Goal: Task Accomplishment & Management: Manage account settings

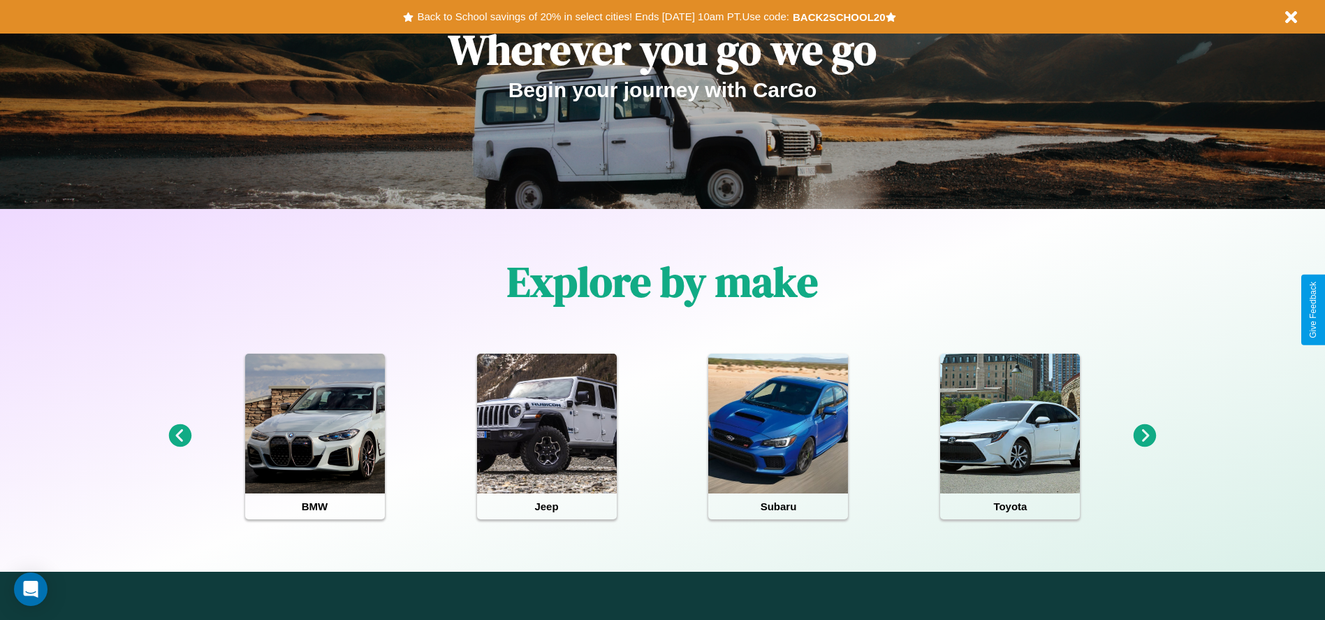
scroll to position [798, 0]
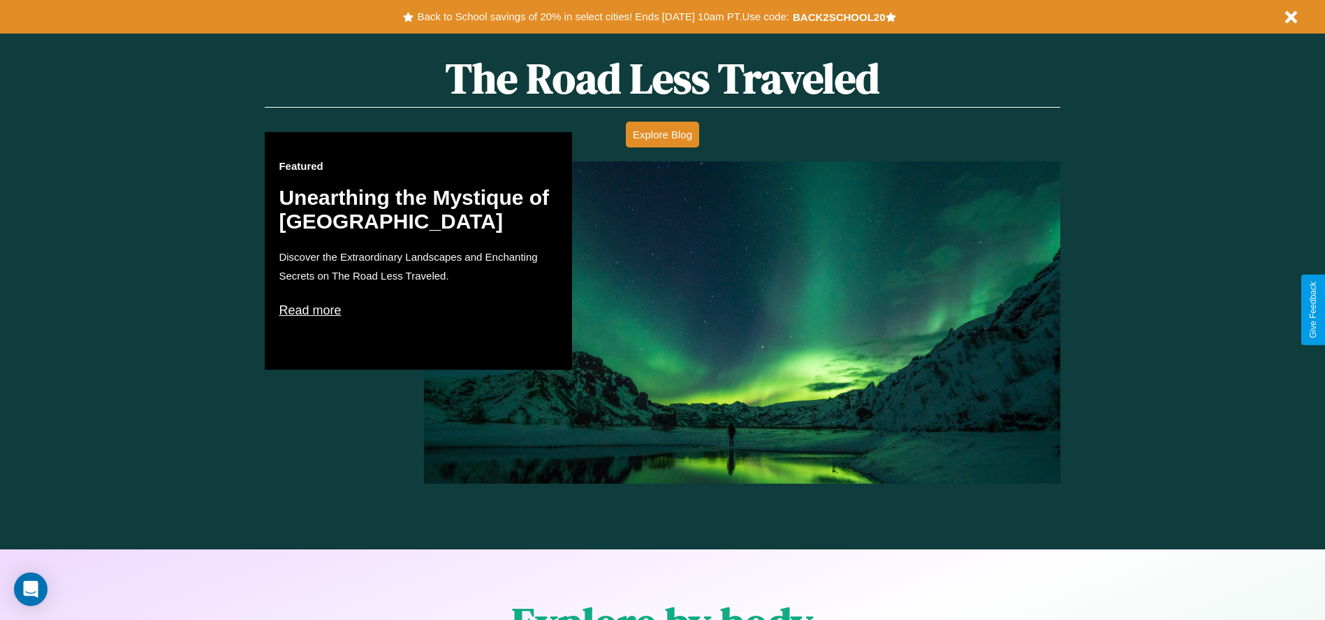
click at [418, 309] on p "Read more" at bounding box center [418, 310] width 279 height 22
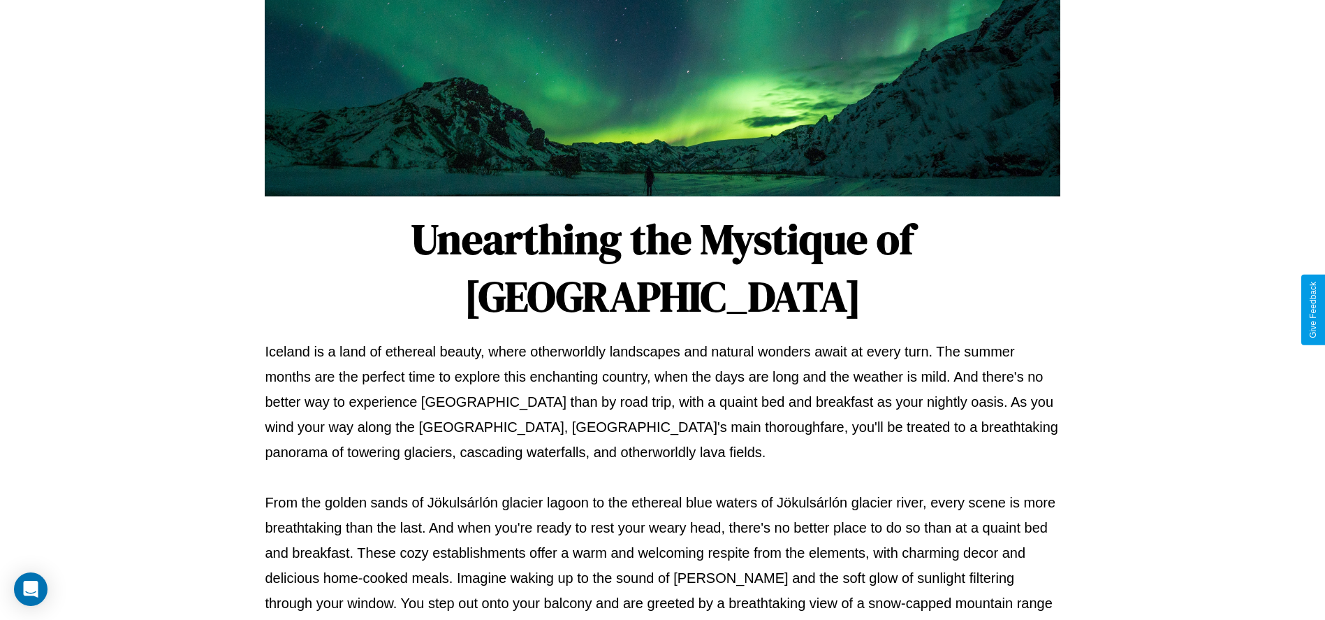
scroll to position [463, 0]
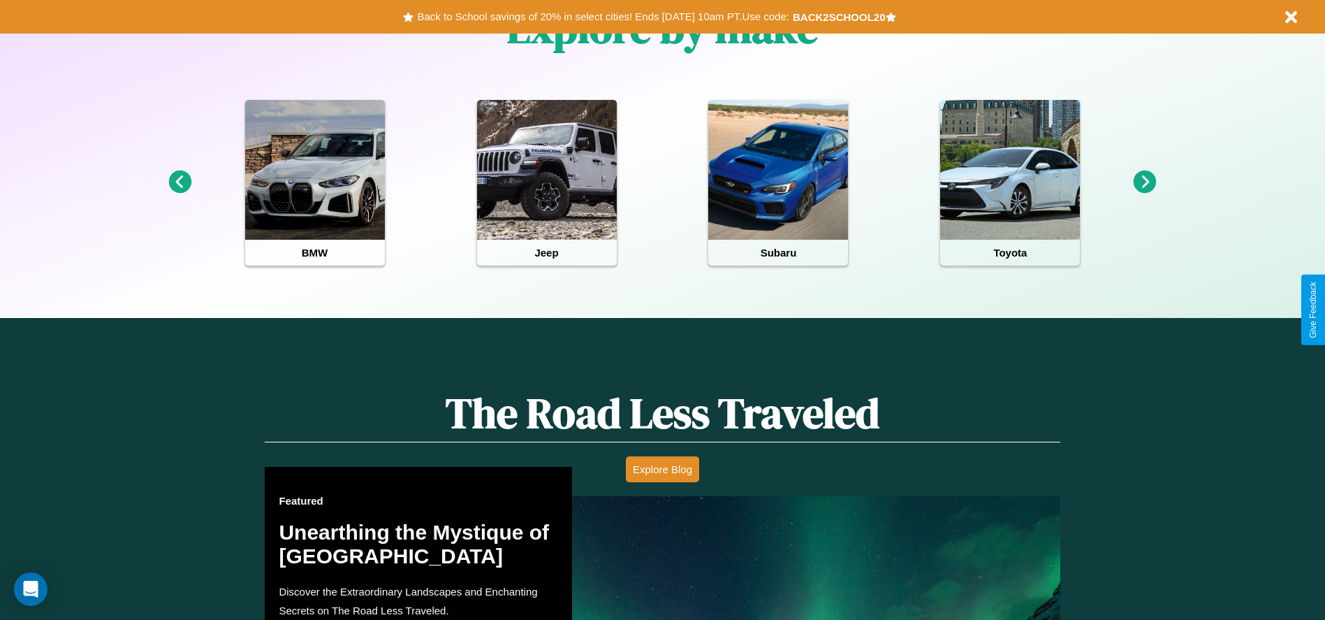
scroll to position [798, 0]
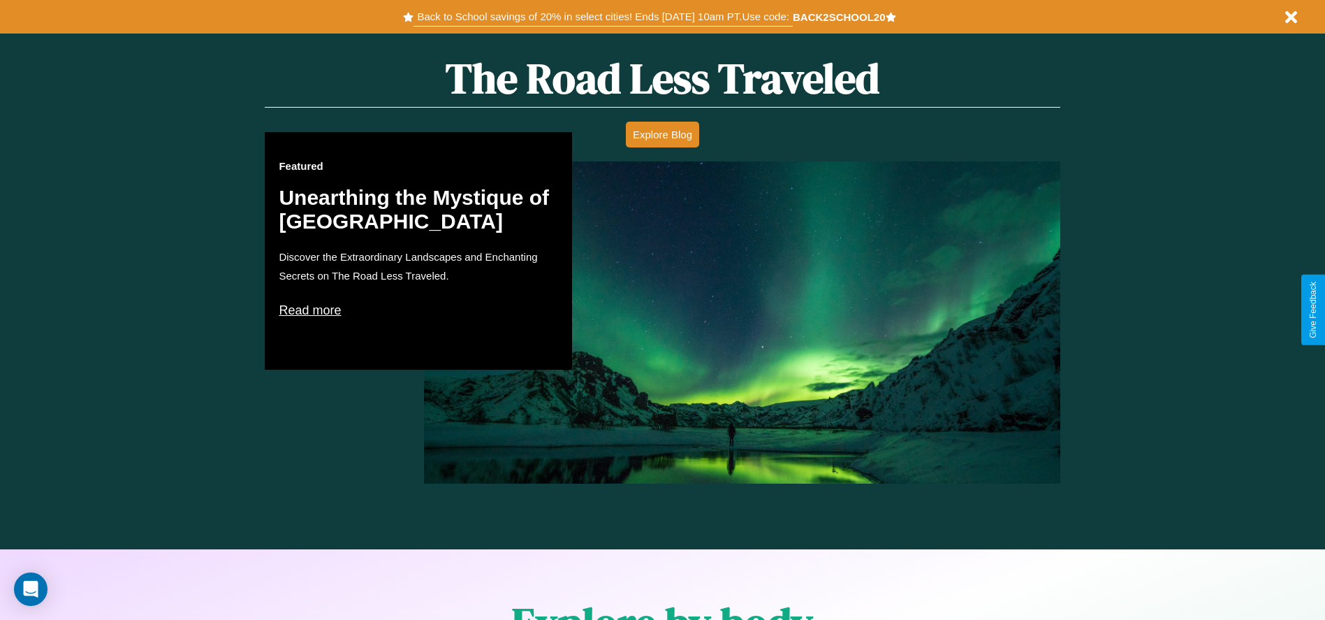
click at [603, 17] on button "Back to School savings of 20% in select cities! Ends [DATE] 10am PT. Use code:" at bounding box center [602, 17] width 379 height 20
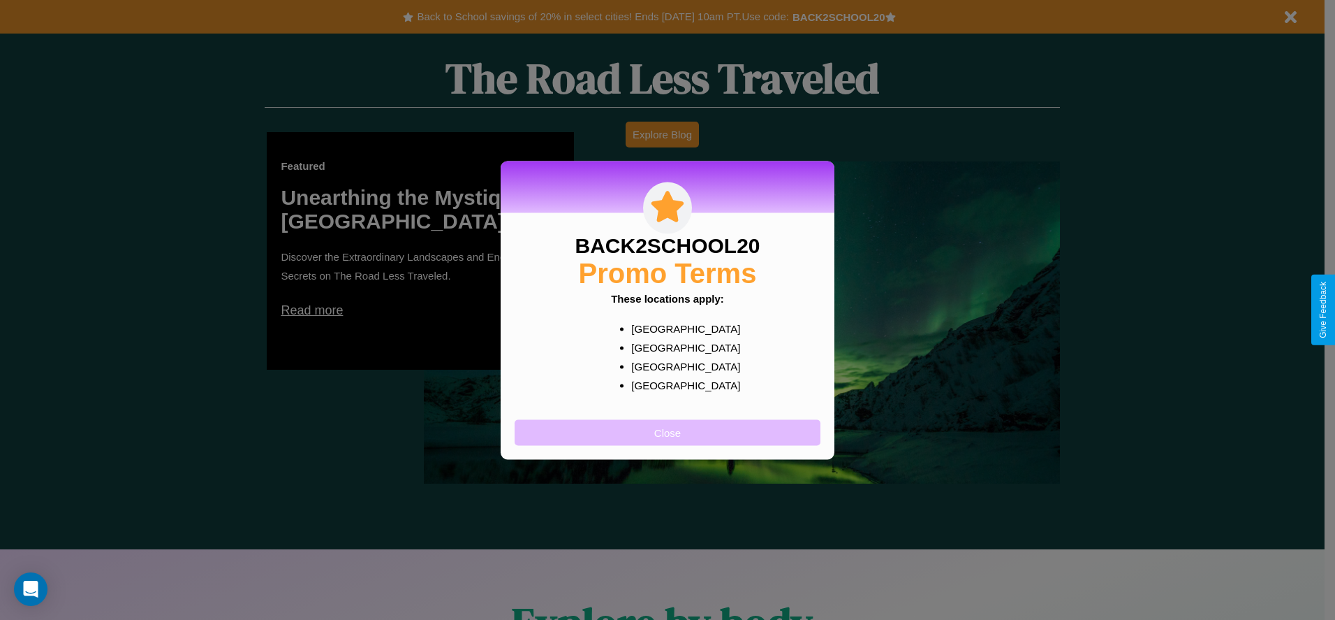
click at [668, 432] on button "Close" at bounding box center [668, 432] width 306 height 26
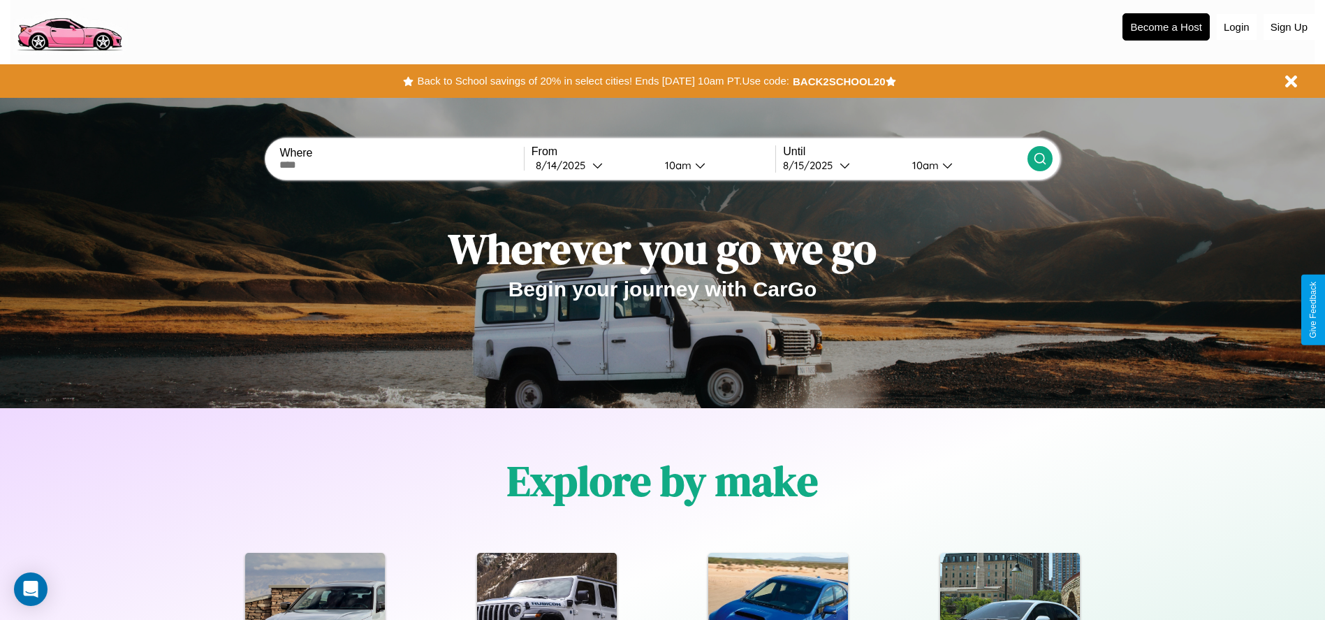
scroll to position [0, 0]
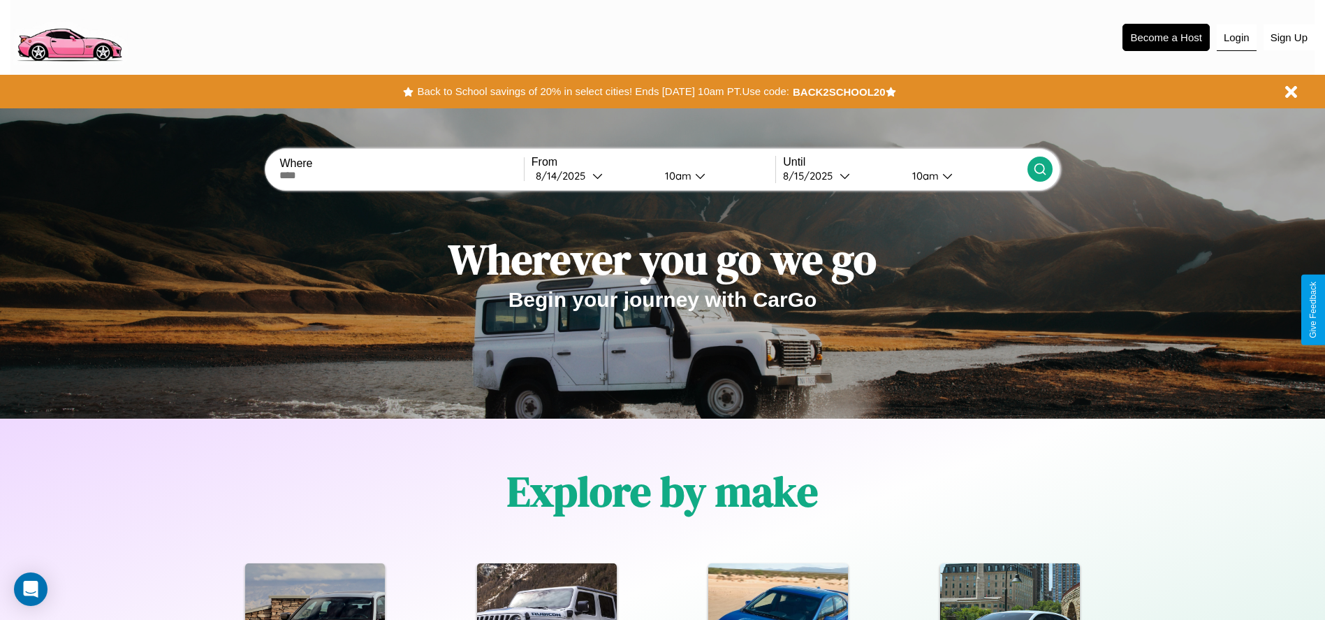
click at [1236, 37] on button "Login" at bounding box center [1237, 37] width 40 height 27
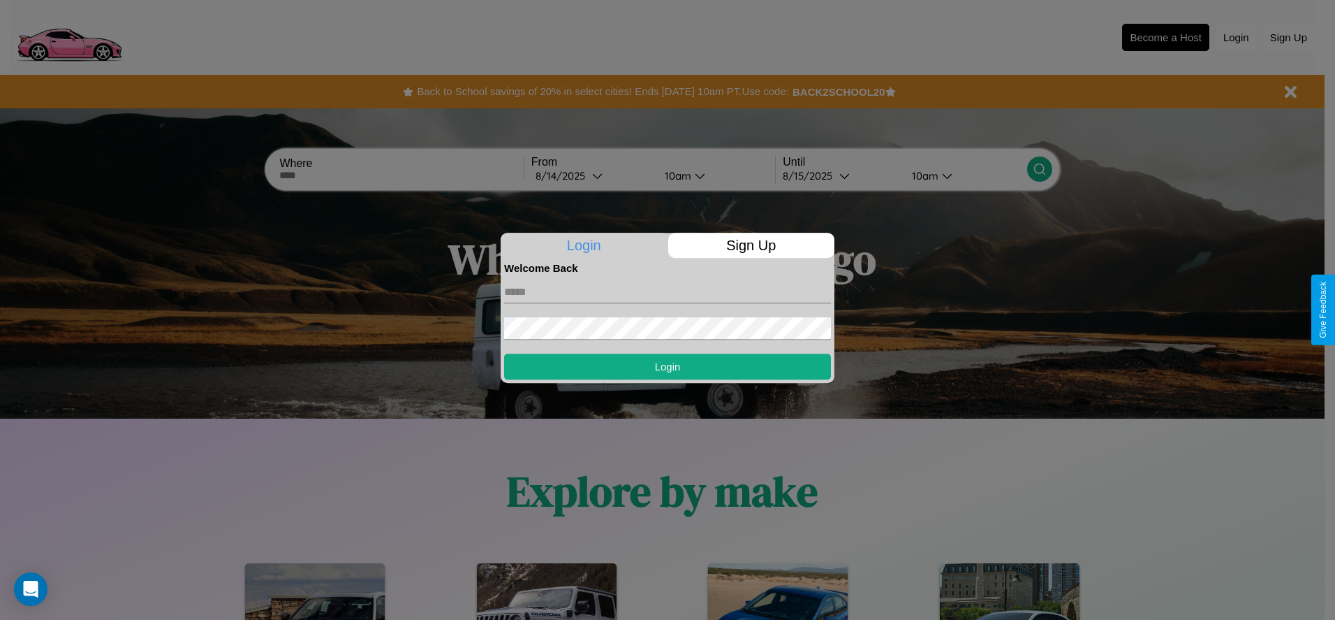
click at [668, 291] on input "text" at bounding box center [667, 292] width 327 height 22
type input "**********"
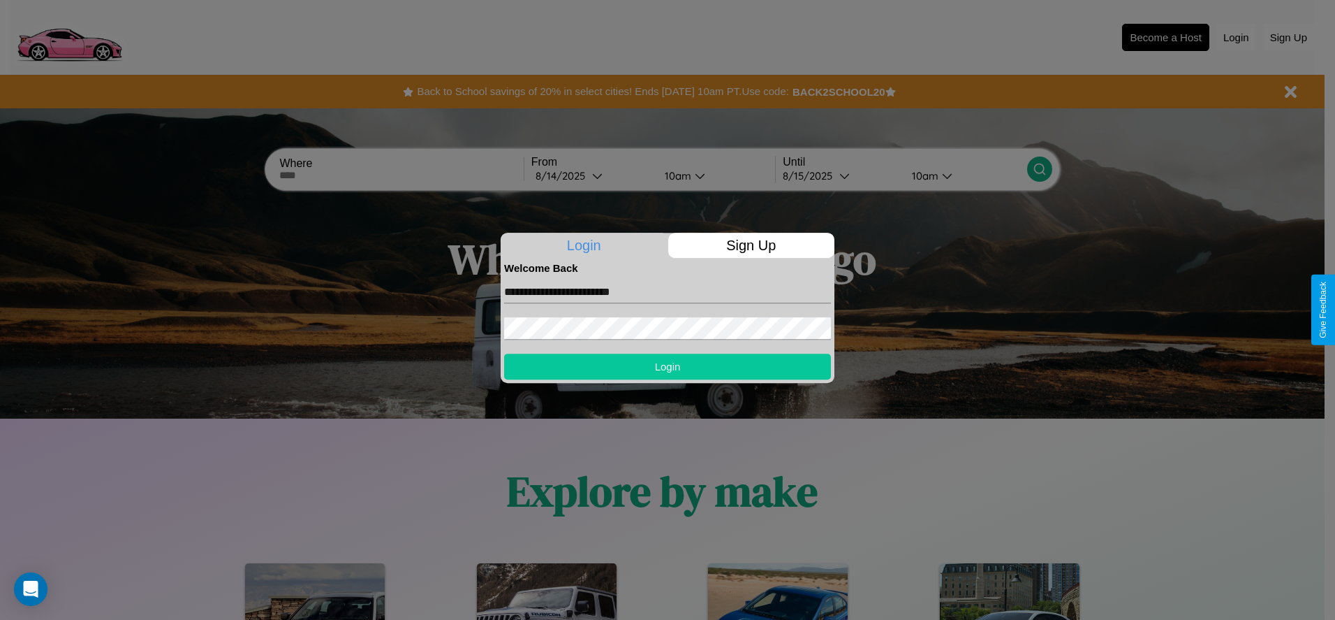
click at [668, 366] on button "Login" at bounding box center [667, 366] width 327 height 26
